Goal: Information Seeking & Learning: Learn about a topic

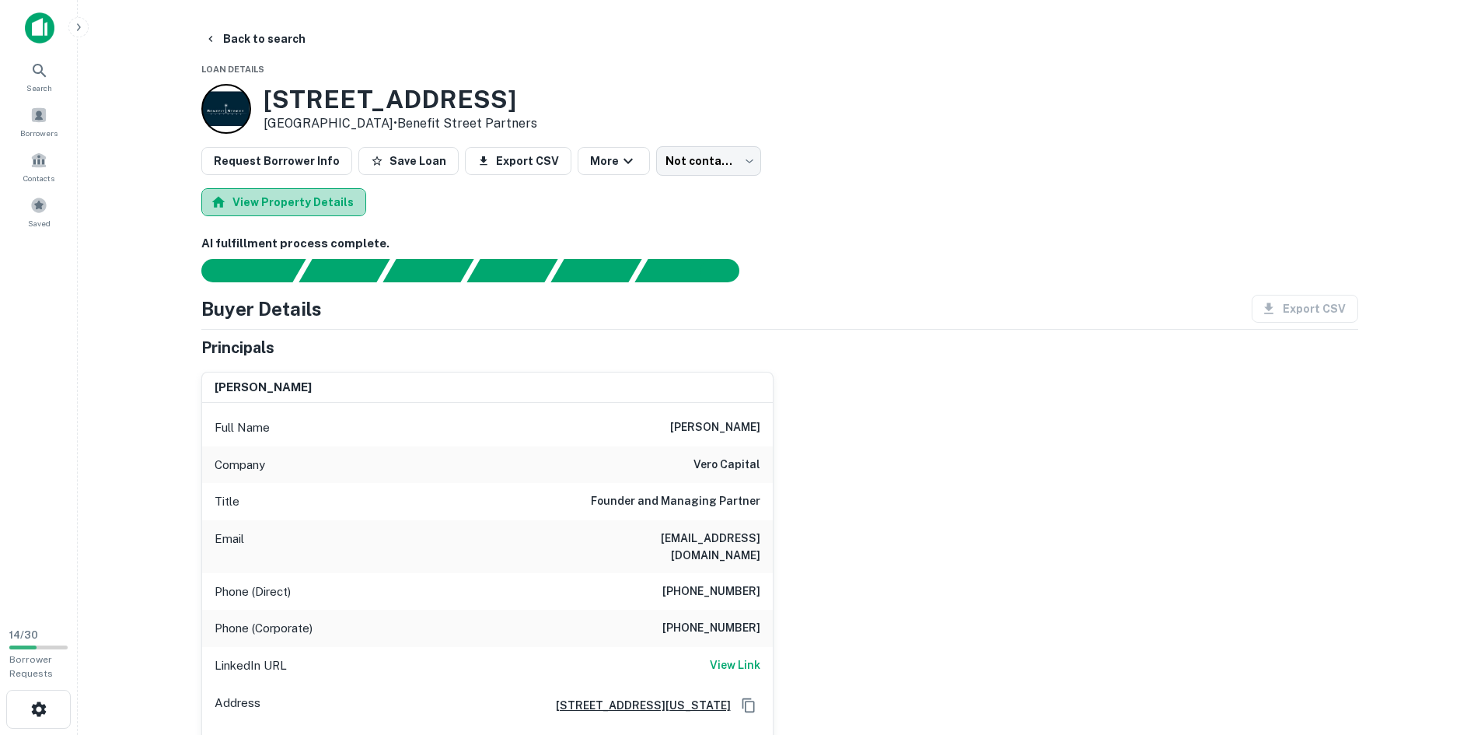
click at [314, 212] on button "View Property Details" at bounding box center [283, 202] width 165 height 28
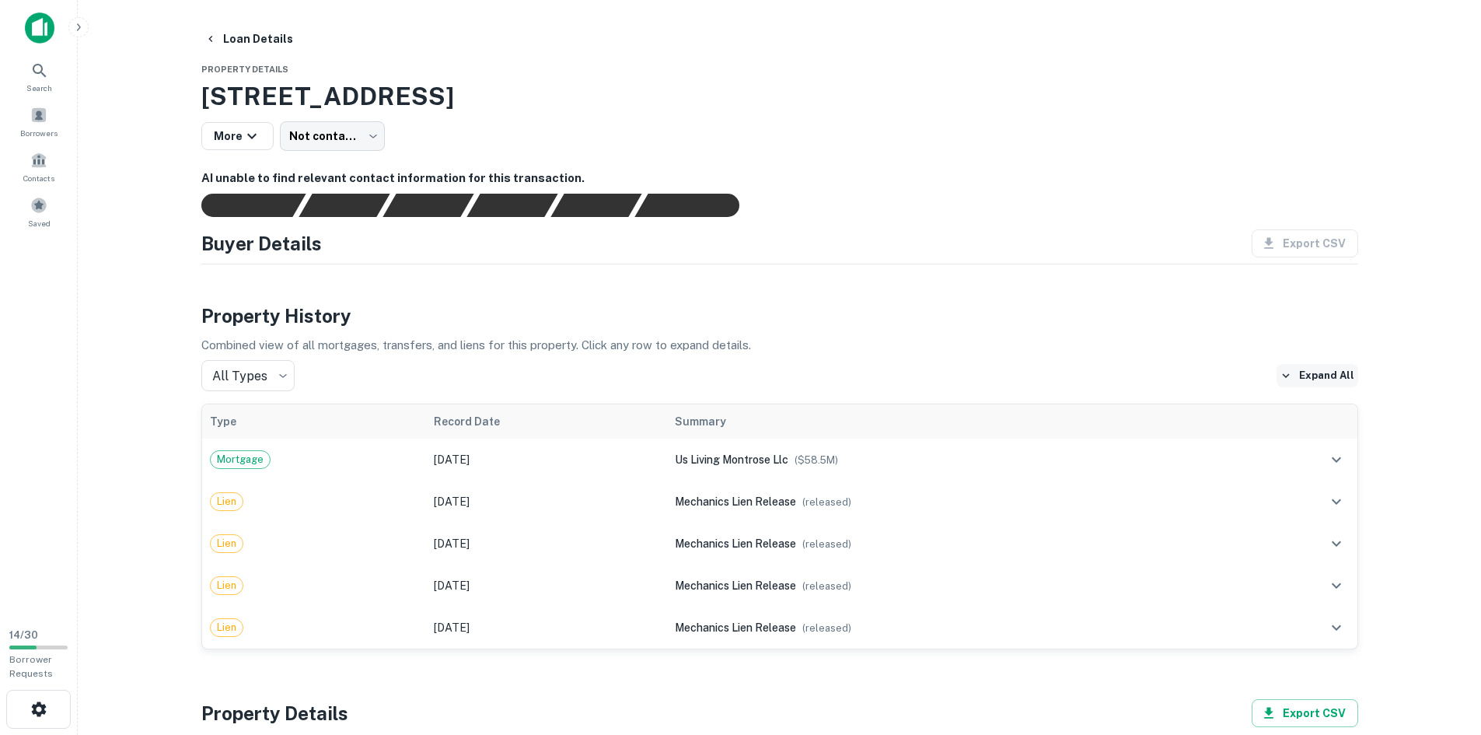
click at [1328, 375] on button "Expand All" at bounding box center [1317, 375] width 82 height 23
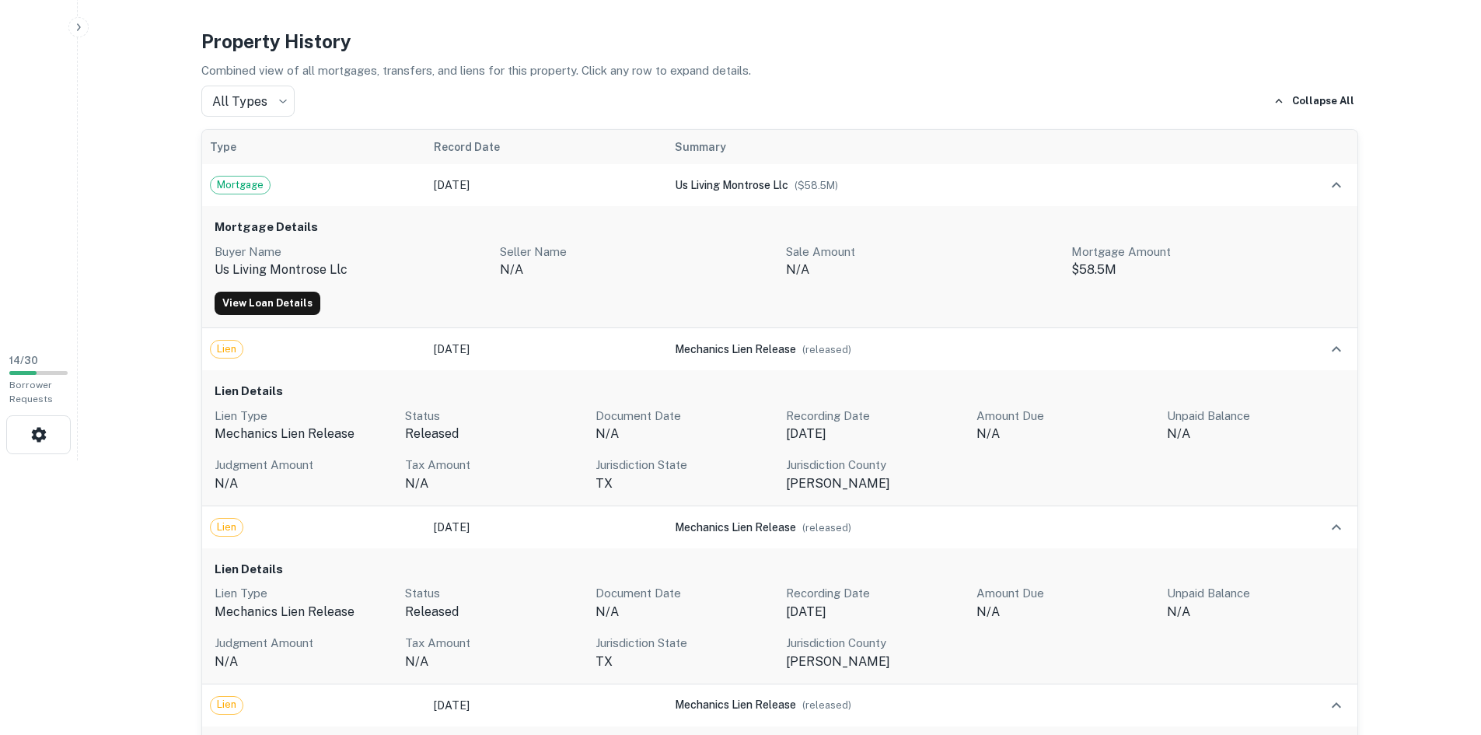
scroll to position [124, 0]
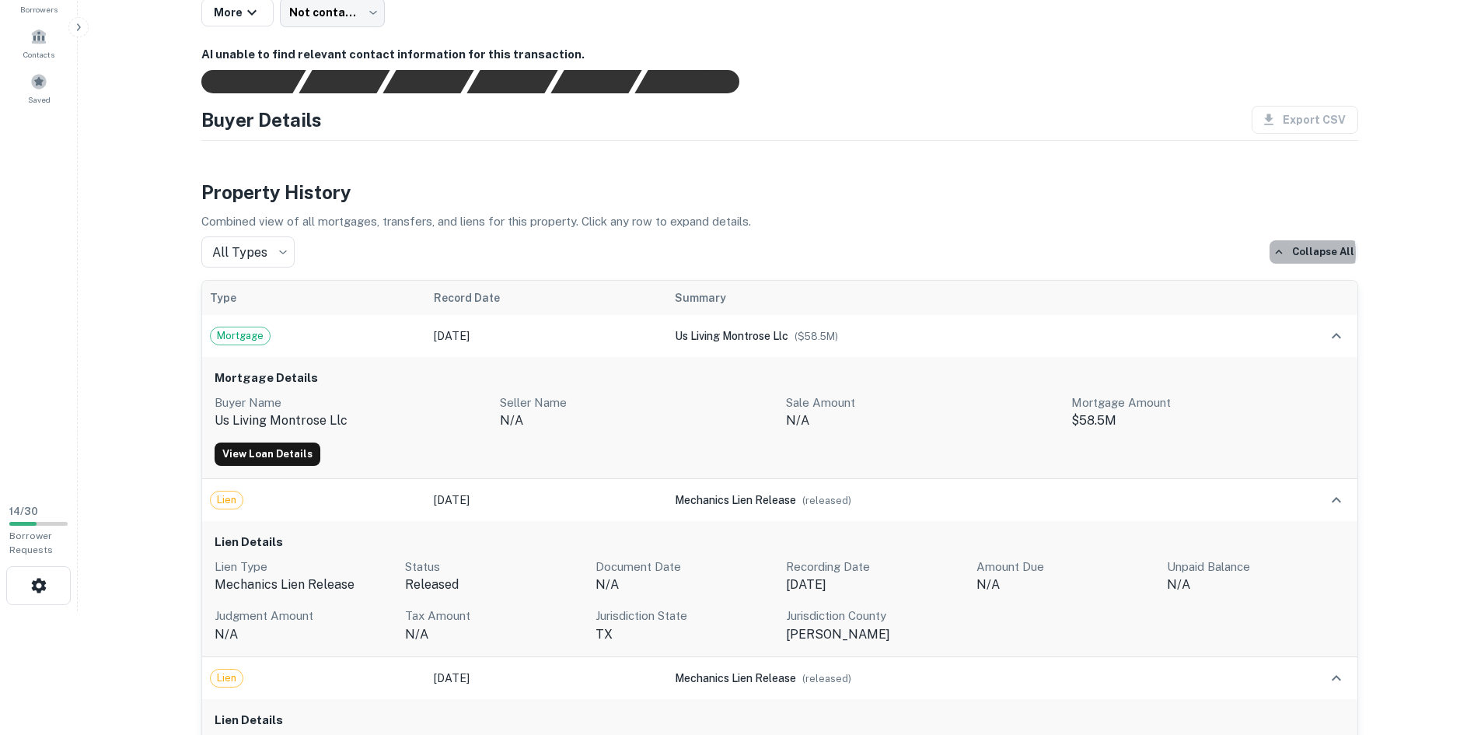
click at [1286, 253] on icon "button" at bounding box center [1279, 252] width 14 height 14
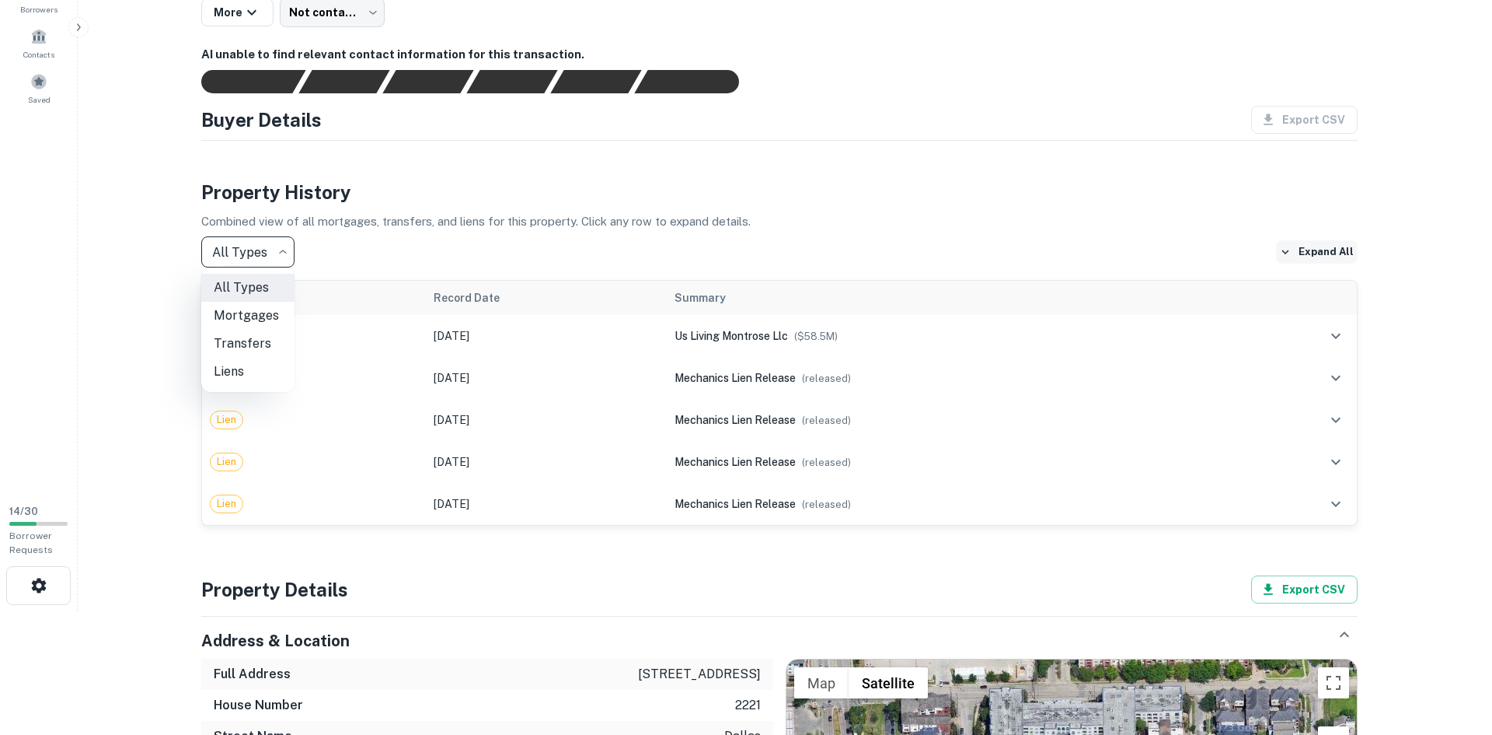
click at [267, 250] on body "Search Borrowers Contacts Saved 14 / 30 Borrower Requests Loan Details Property…" at bounding box center [746, 243] width 1492 height 735
click at [243, 310] on li "Mortgages" at bounding box center [247, 316] width 93 height 28
type input "********"
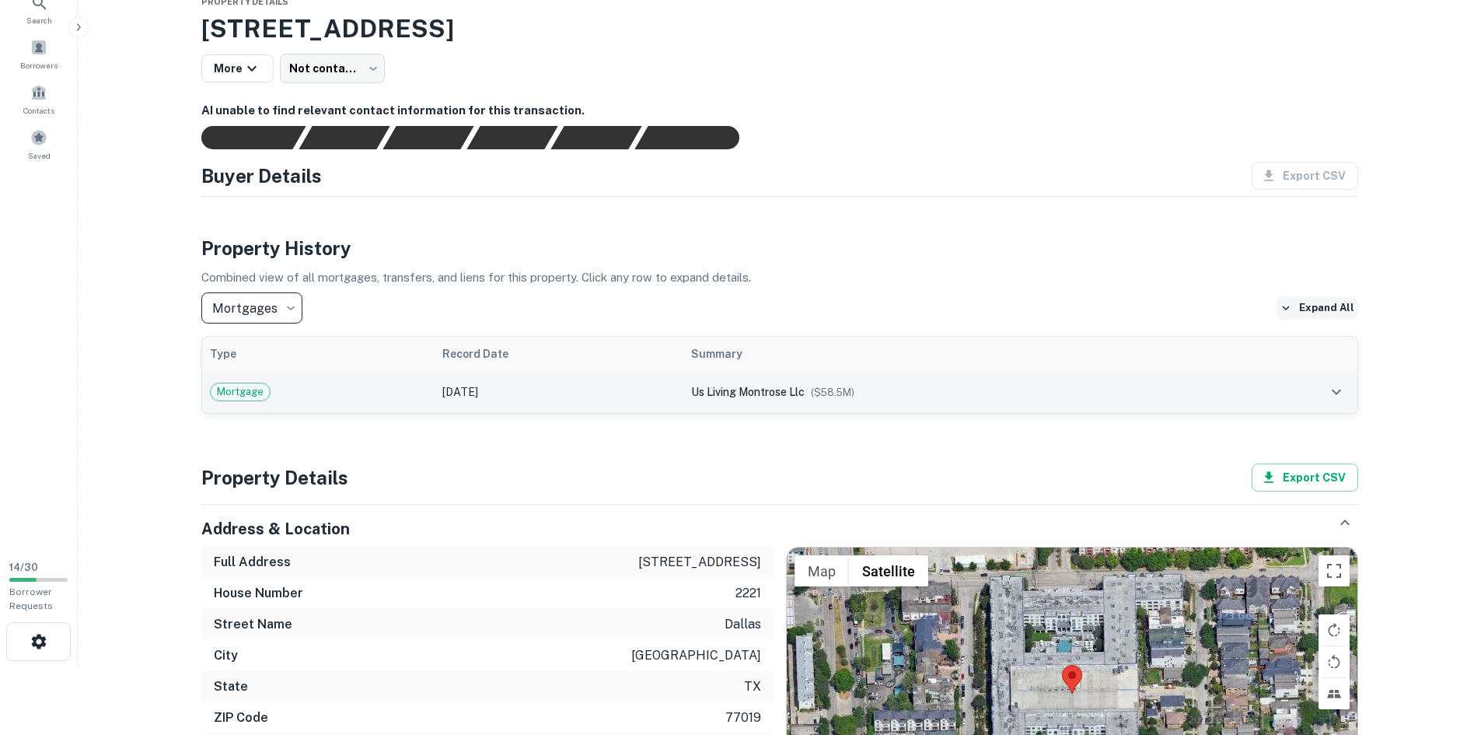
scroll to position [0, 0]
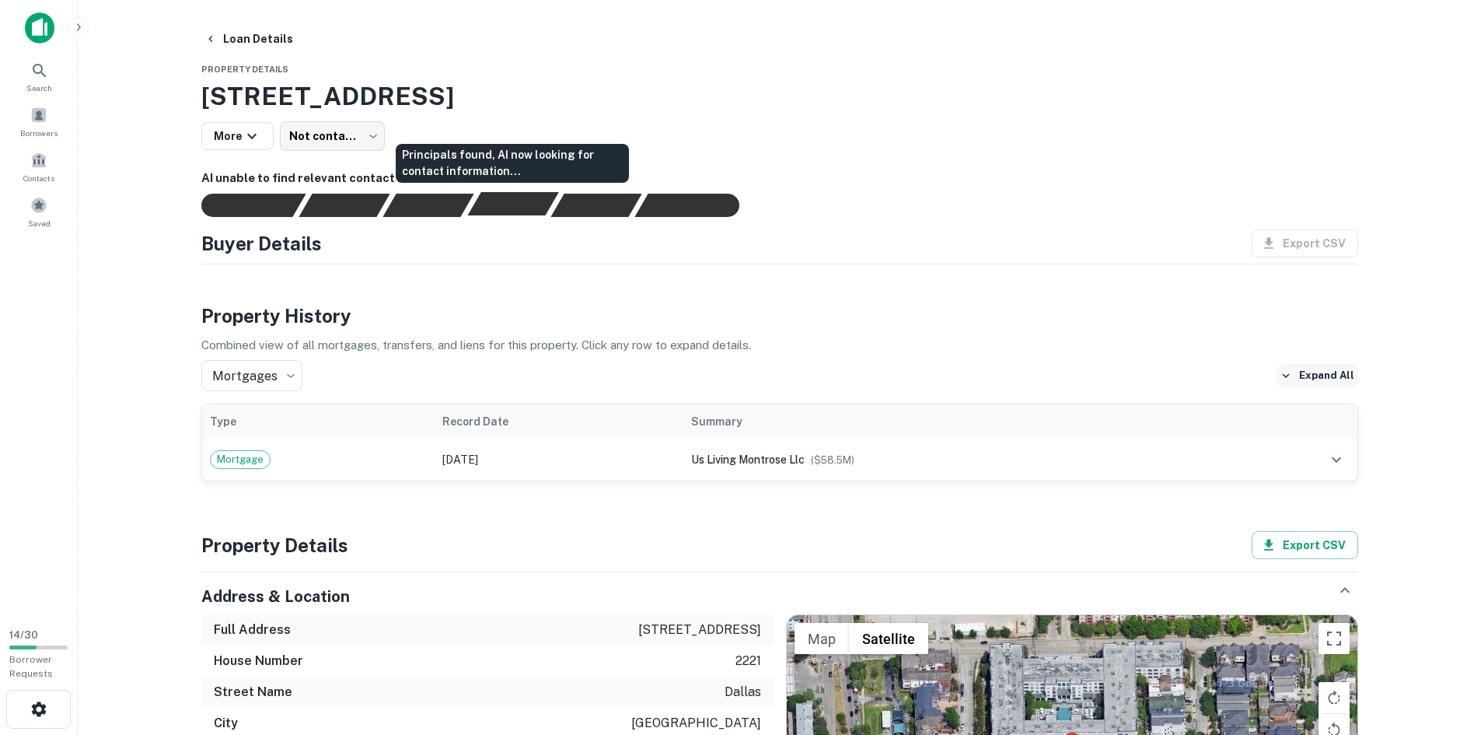
click at [476, 212] on div "Principals found, AI now looking for contact information..." at bounding box center [512, 203] width 91 height 23
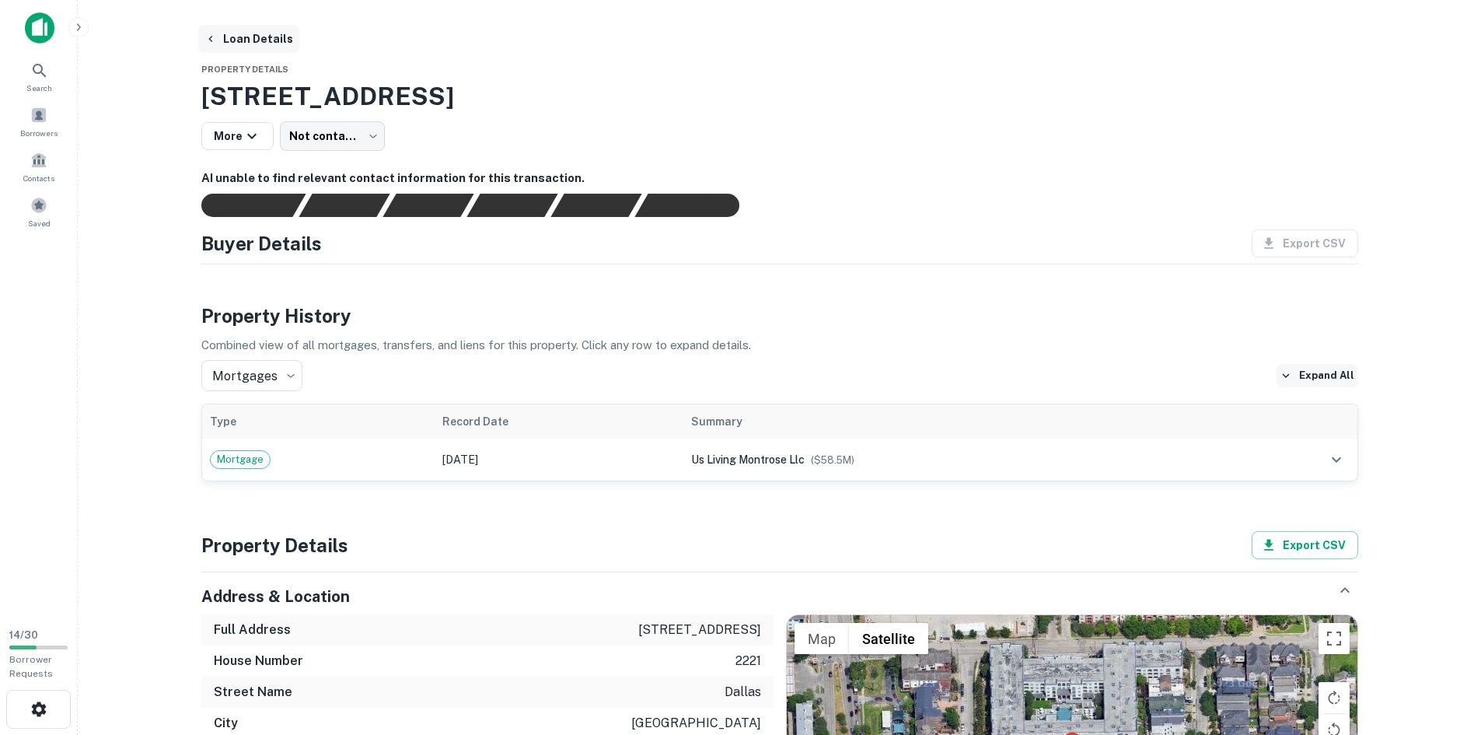
click at [239, 37] on button "Loan Details" at bounding box center [248, 39] width 101 height 28
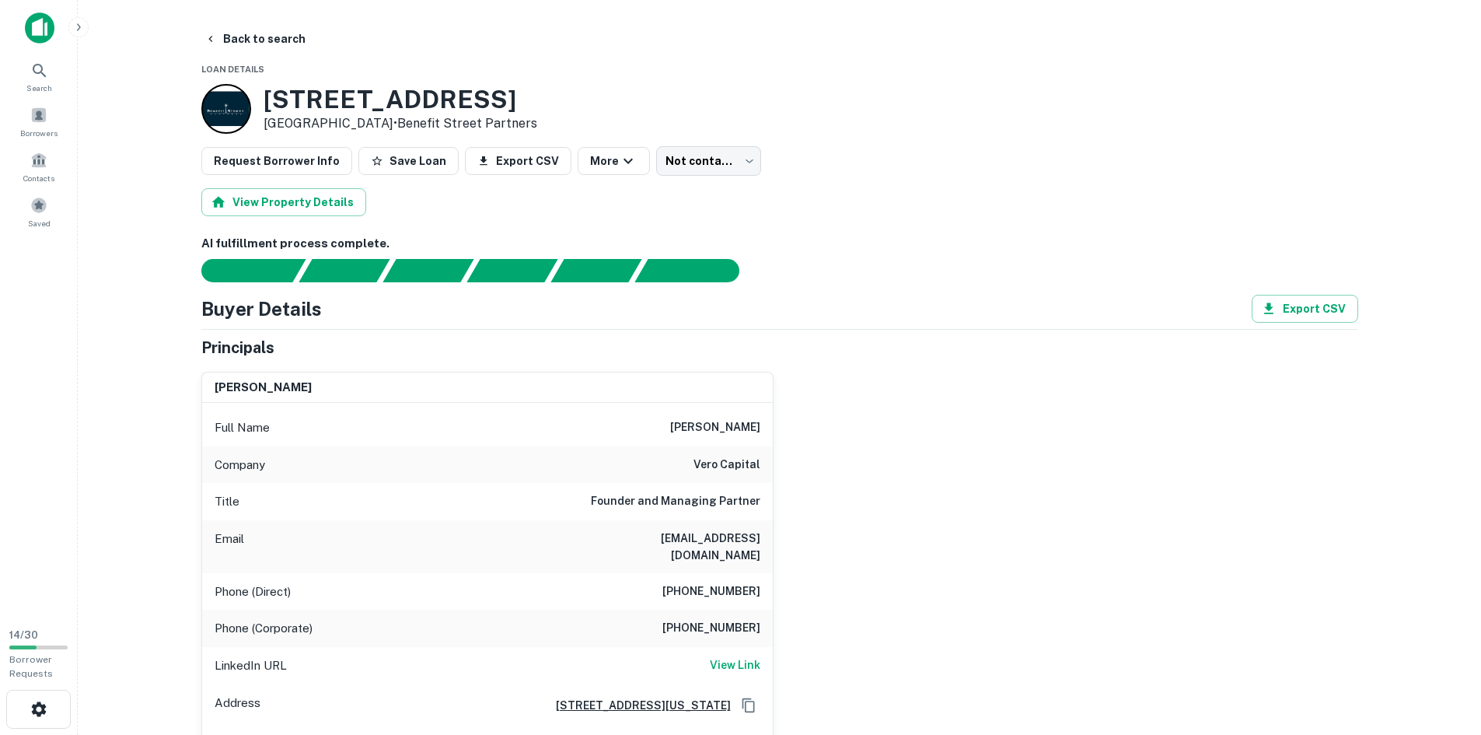
scroll to position [78, 0]
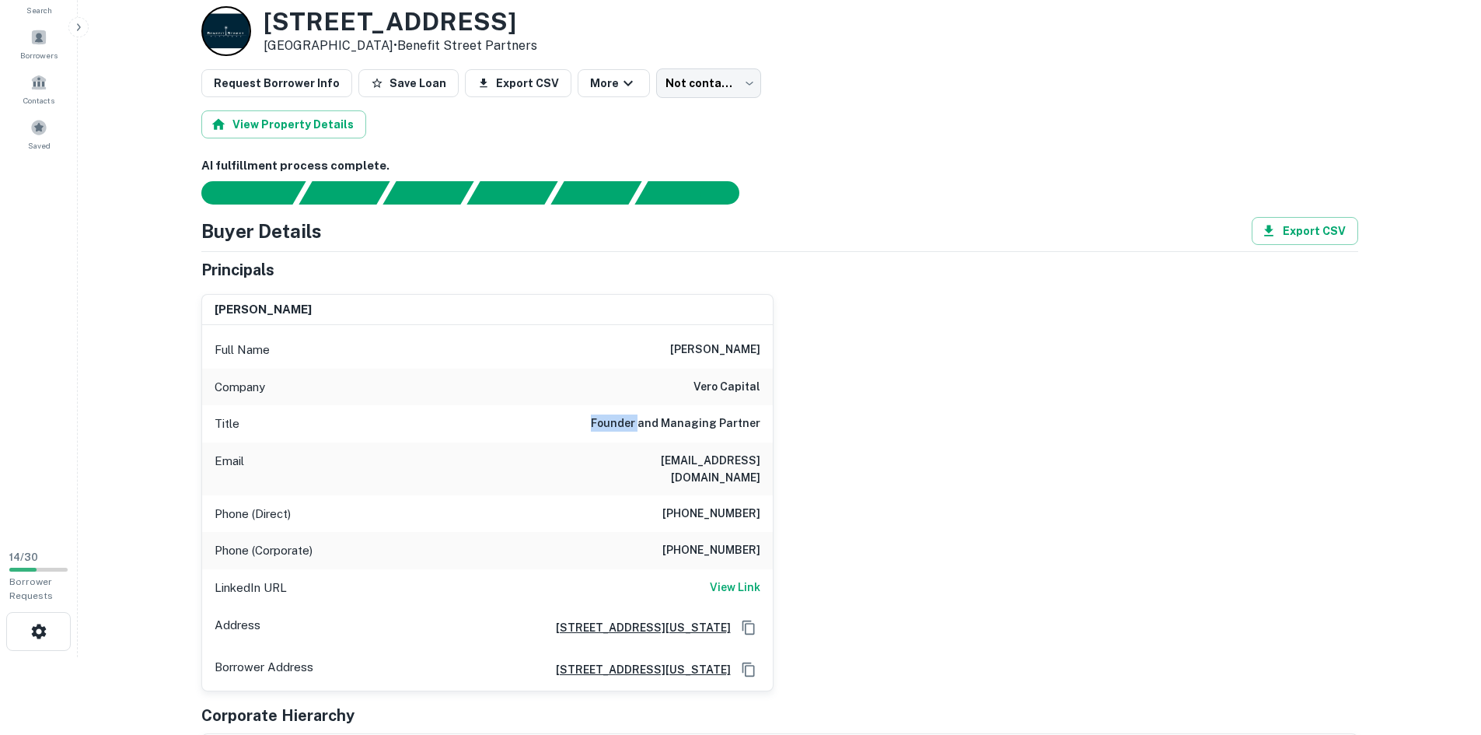
drag, startPoint x: 592, startPoint y: 419, endPoint x: 688, endPoint y: 416, distance: 96.4
click at [668, 414] on div "Title Founder and Managing Partner" at bounding box center [487, 423] width 571 height 37
click at [830, 452] on div "[PERSON_NAME] Full Name [PERSON_NAME] Company vero capital Title Founder and Ma…" at bounding box center [773, 486] width 1169 height 410
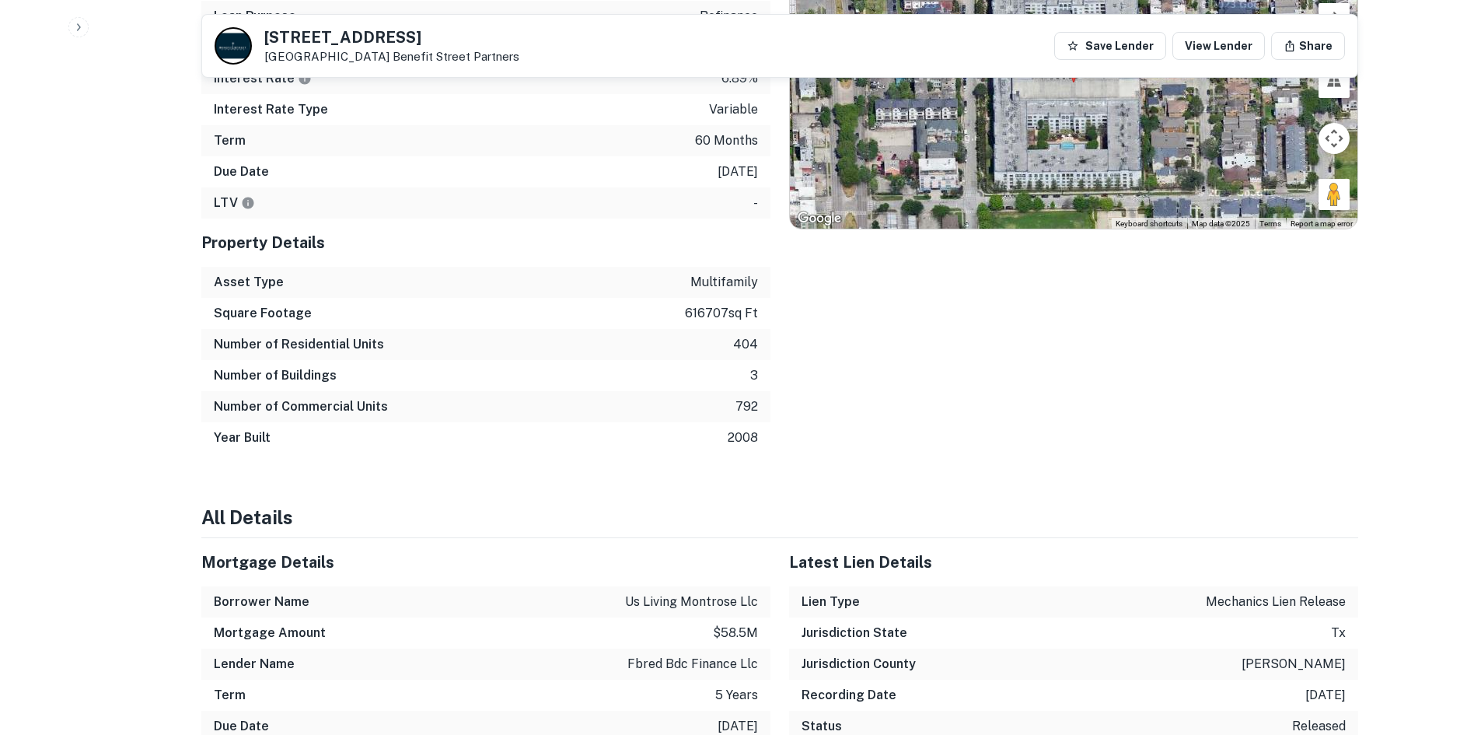
scroll to position [971, 0]
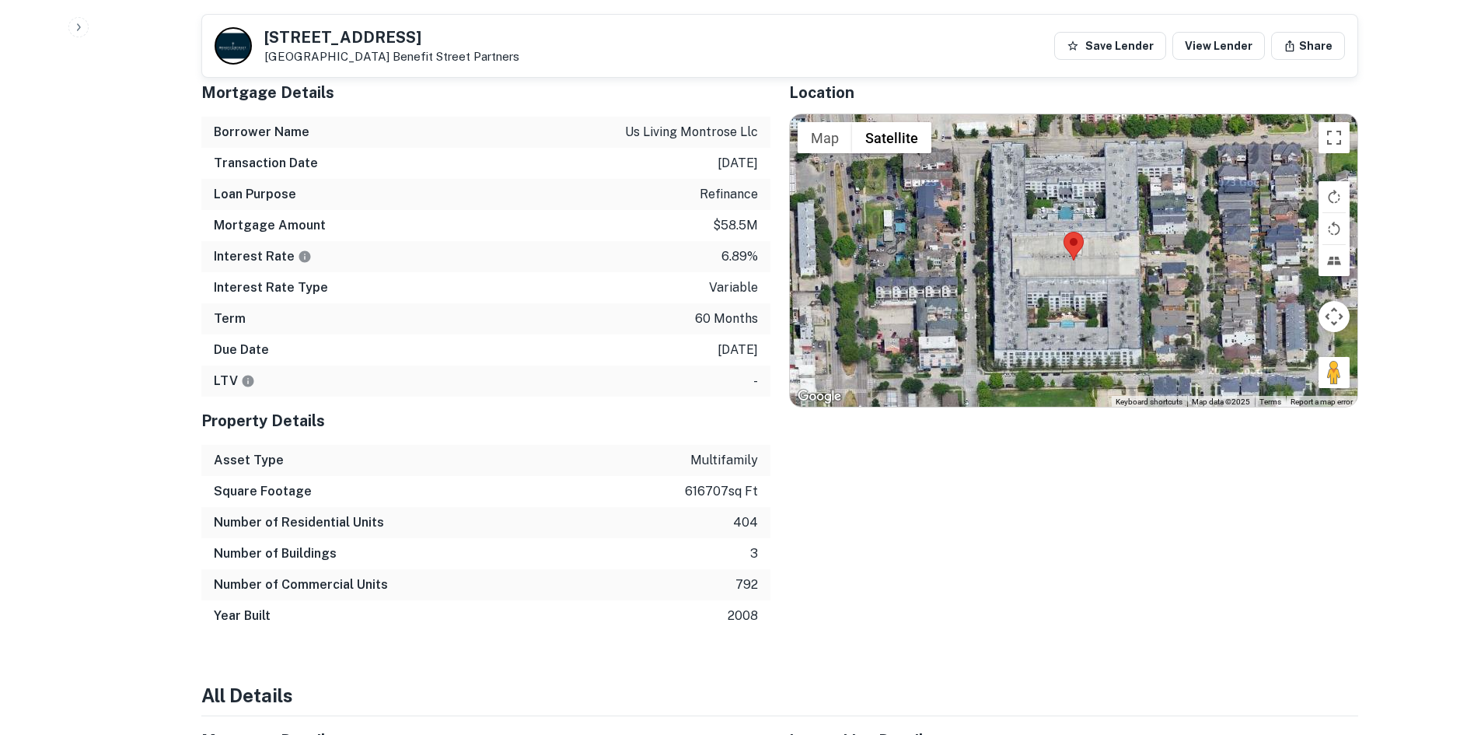
click at [739, 340] on p "[DATE]" at bounding box center [737, 349] width 40 height 19
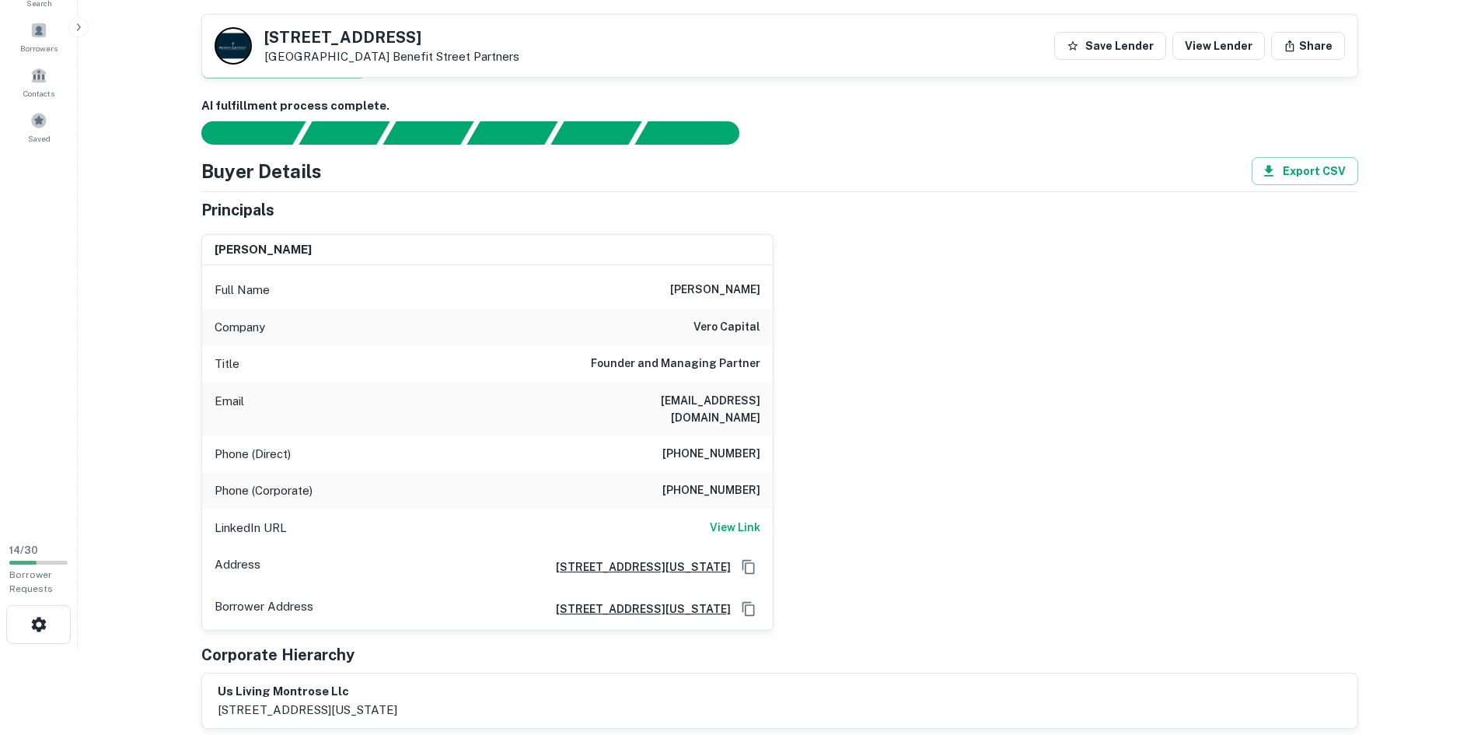
scroll to position [0, 0]
